Goal: Complete application form: Complete application form

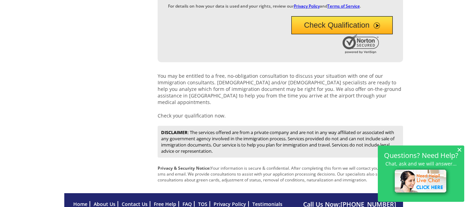
scroll to position [354, 0]
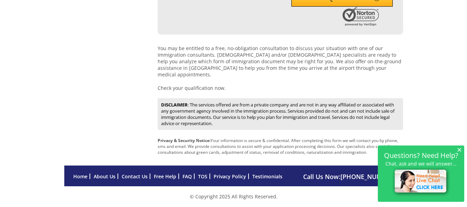
click at [461, 148] on span "×" at bounding box center [459, 150] width 5 height 6
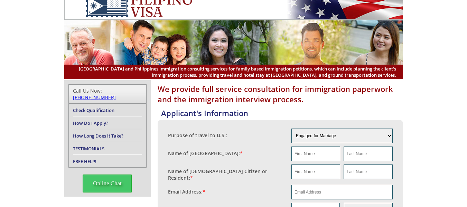
scroll to position [0, 0]
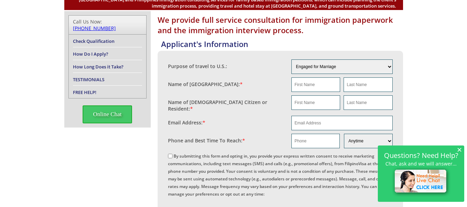
scroll to position [8, 0]
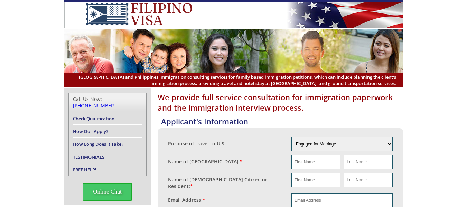
scroll to position [35, 0]
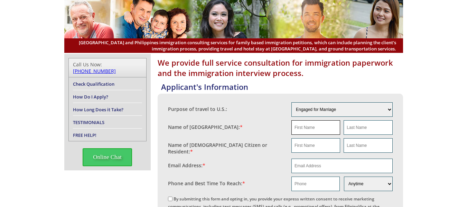
click at [316, 130] on input "text" at bounding box center [316, 127] width 49 height 15
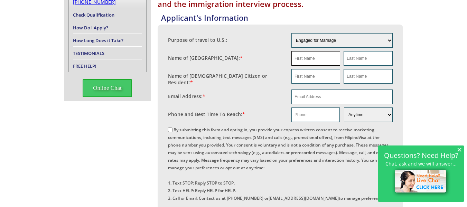
scroll to position [138, 0]
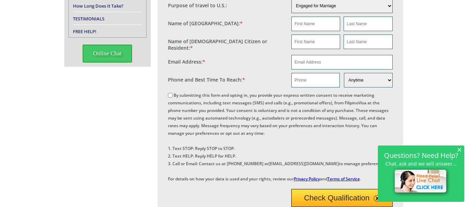
click at [457, 149] on span "×" at bounding box center [459, 150] width 5 height 6
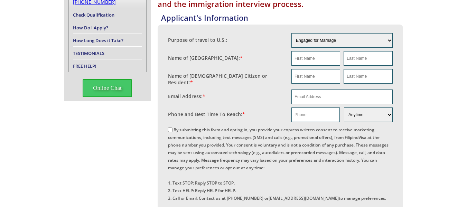
scroll to position [0, 0]
